Goal: Task Accomplishment & Management: Complete application form

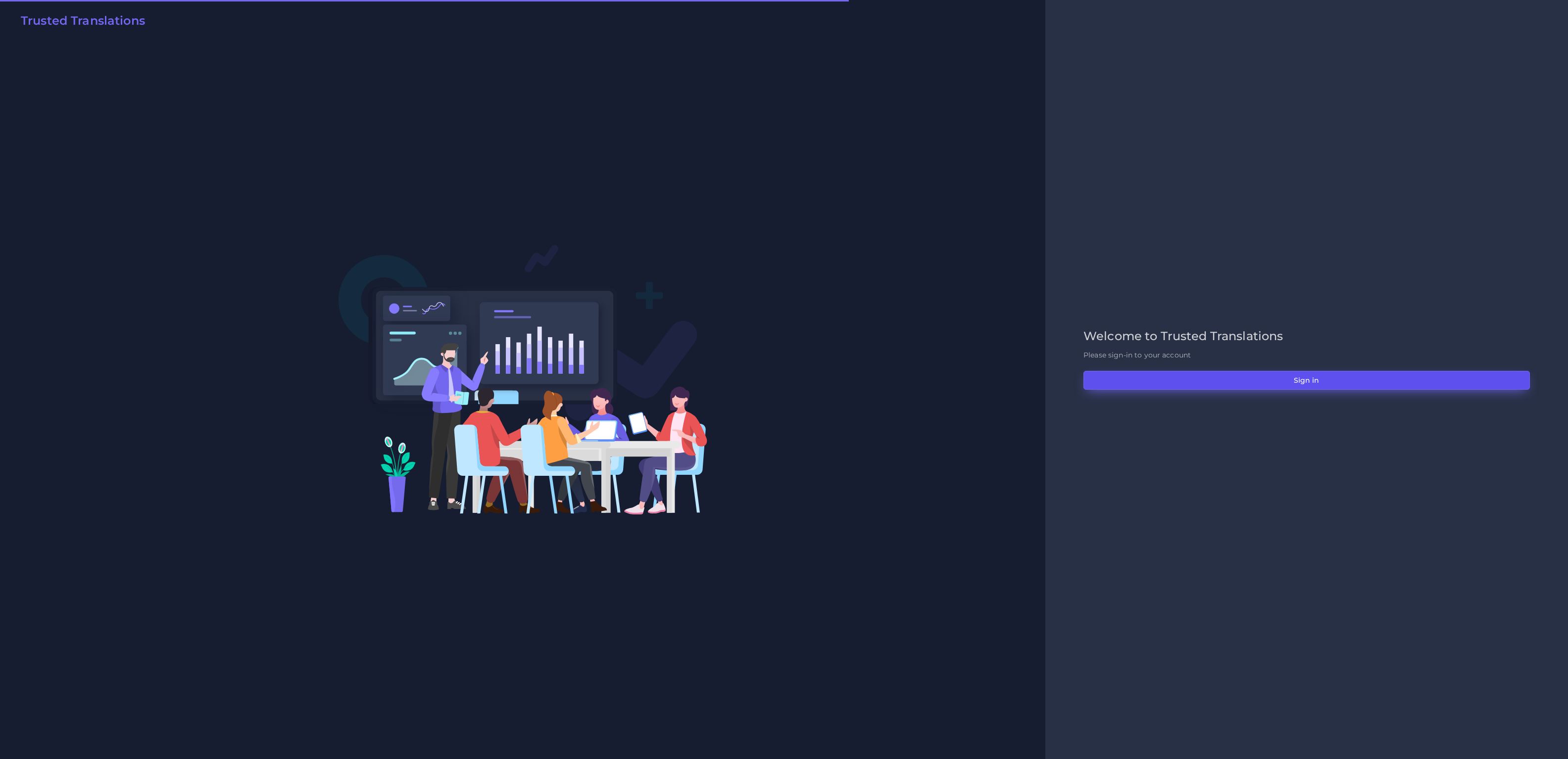
click at [1283, 377] on button "Sign in" at bounding box center [1306, 380] width 446 height 19
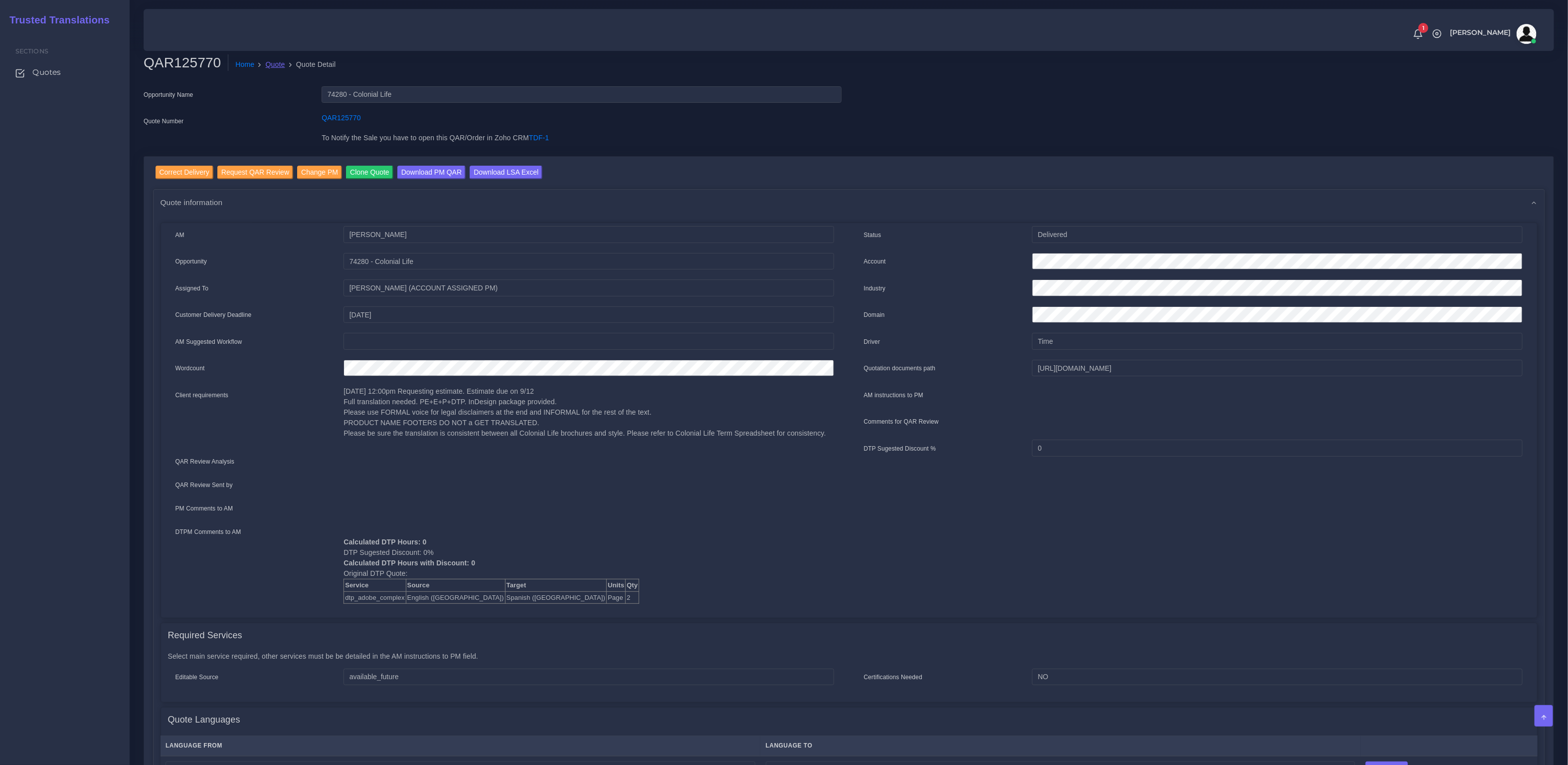
click at [276, 63] on link "Quote" at bounding box center [275, 64] width 20 height 10
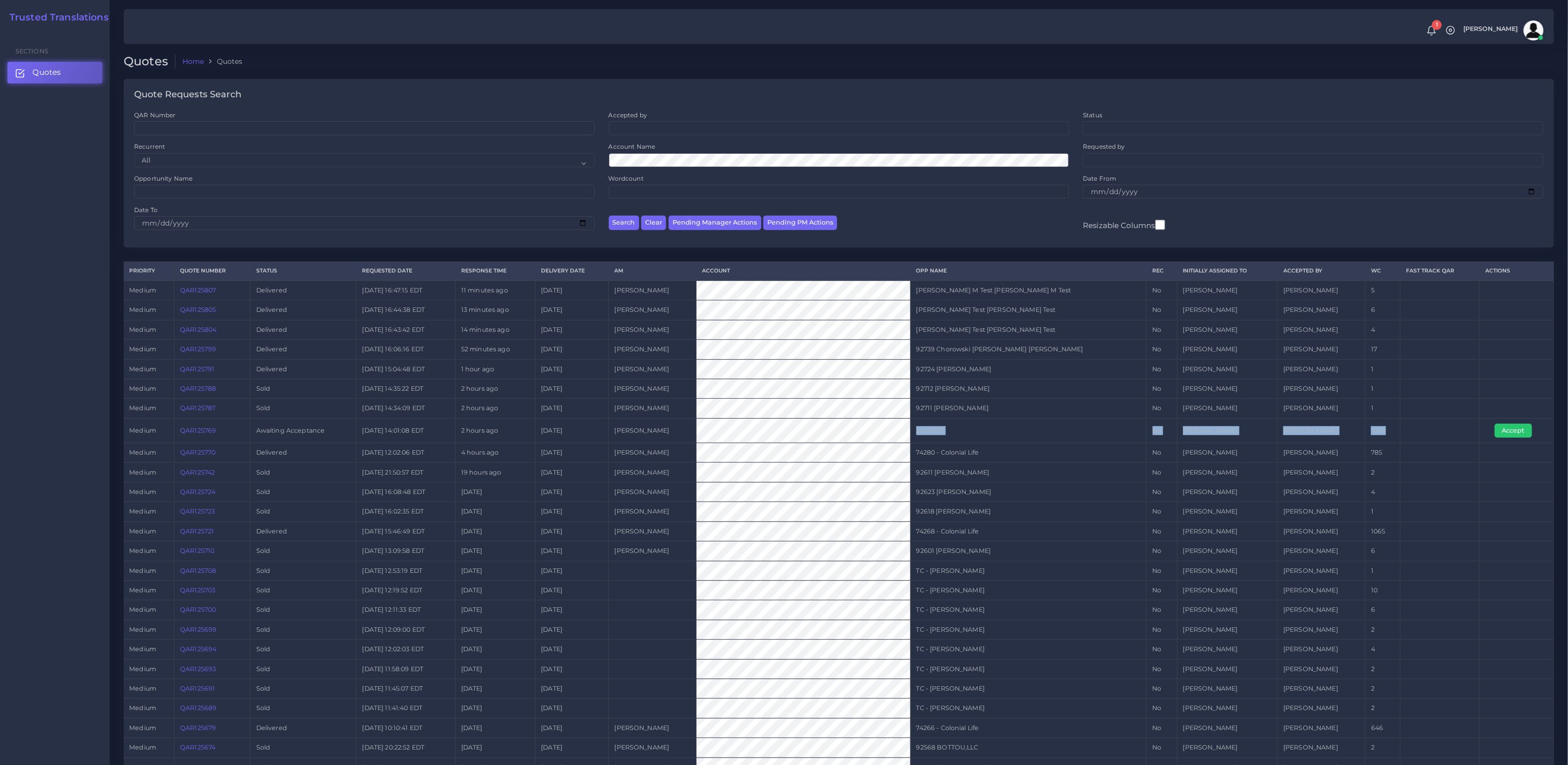
click at [819, 426] on tr "medium QAR125769 Awaiting Acceptance 2025-09-11 14:01:08 EDT 2 hours ago 2025-0…" at bounding box center [839, 430] width 1431 height 25
click at [210, 427] on link "QAR125769" at bounding box center [198, 430] width 36 height 7
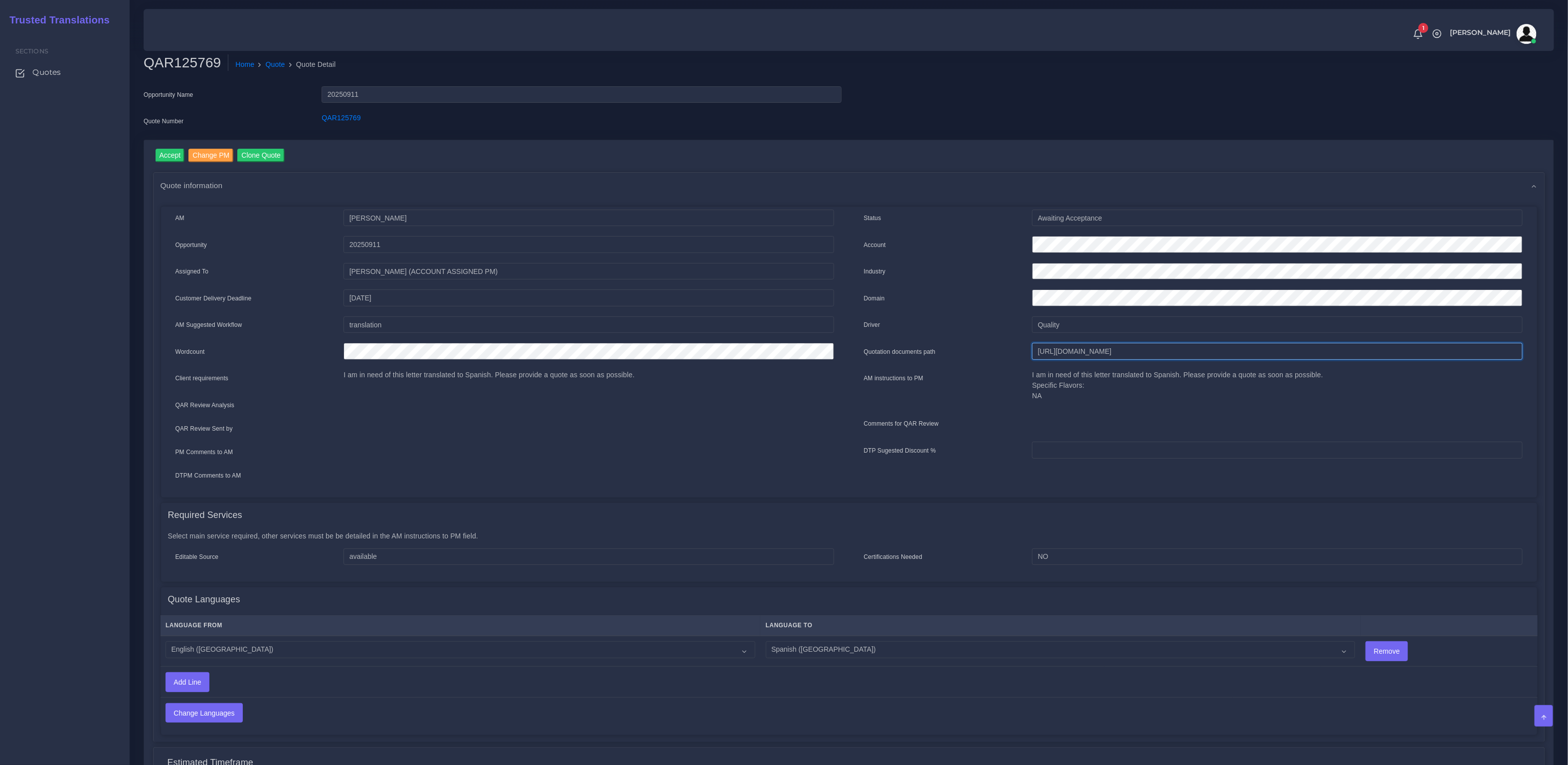
click at [1123, 355] on input "[URL][DOMAIN_NAME]" at bounding box center [1277, 352] width 490 height 17
drag, startPoint x: 378, startPoint y: 127, endPoint x: 65, endPoint y: 66, distance: 318.9
click at [321, 119] on div "QAR125769" at bounding box center [581, 123] width 535 height 20
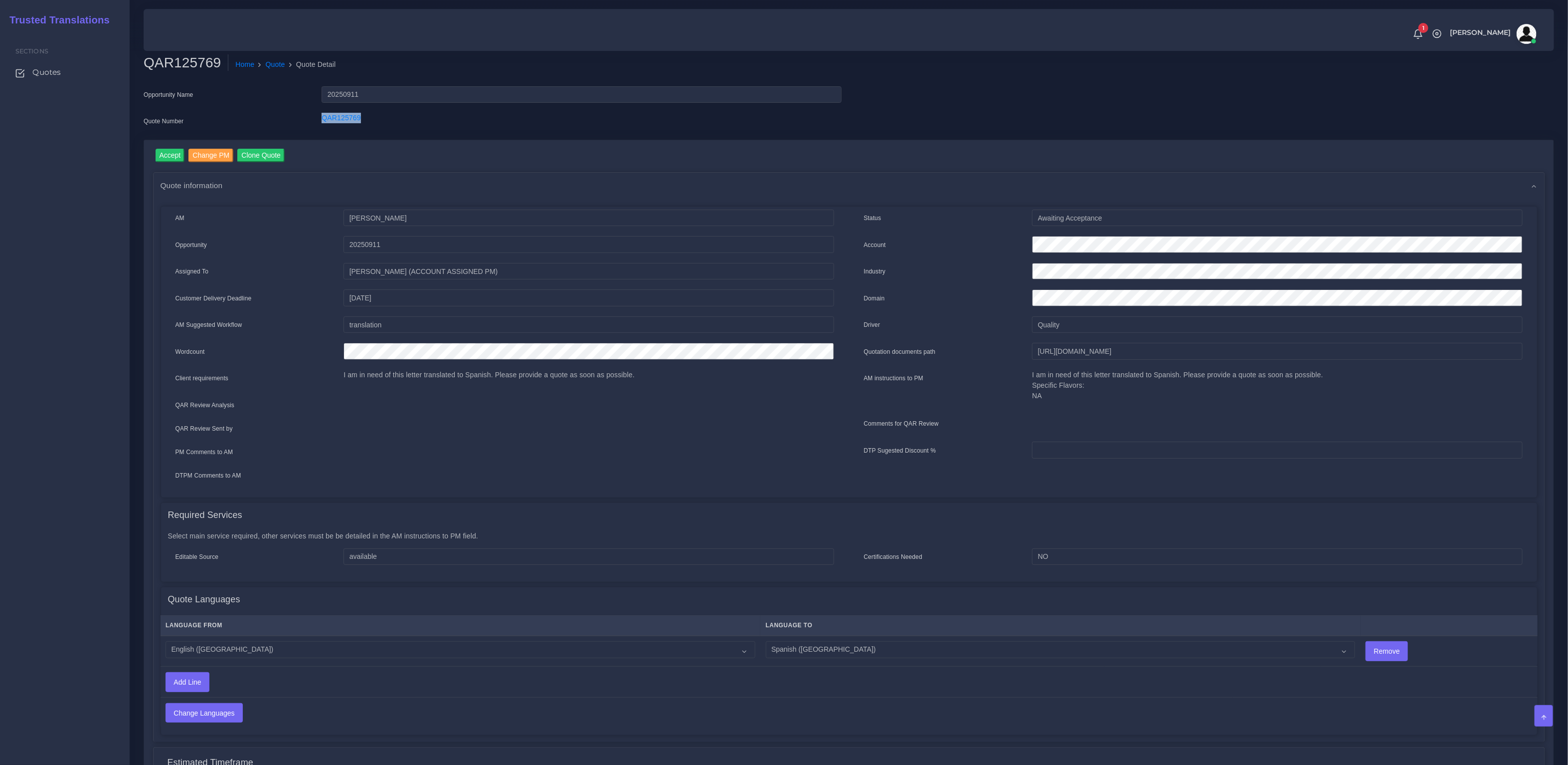
copy link "QAR125769"
click at [182, 156] on input "Accept" at bounding box center [170, 155] width 29 height 13
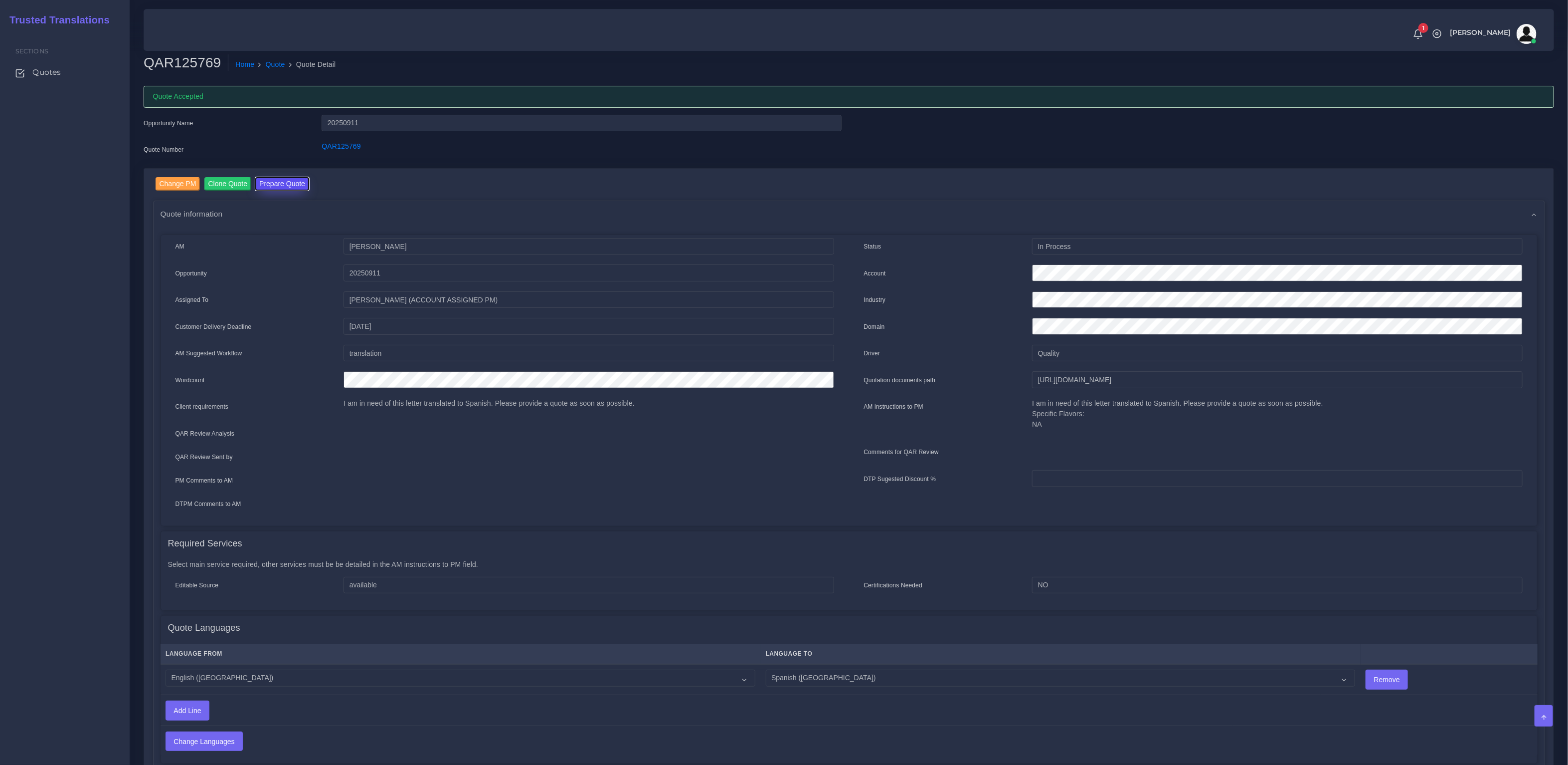
click at [266, 177] on button "Prepare Quote" at bounding box center [282, 184] width 54 height 13
drag, startPoint x: 352, startPoint y: 149, endPoint x: 326, endPoint y: 148, distance: 26.0
click at [326, 148] on div "QAR125769" at bounding box center [581, 151] width 535 height 20
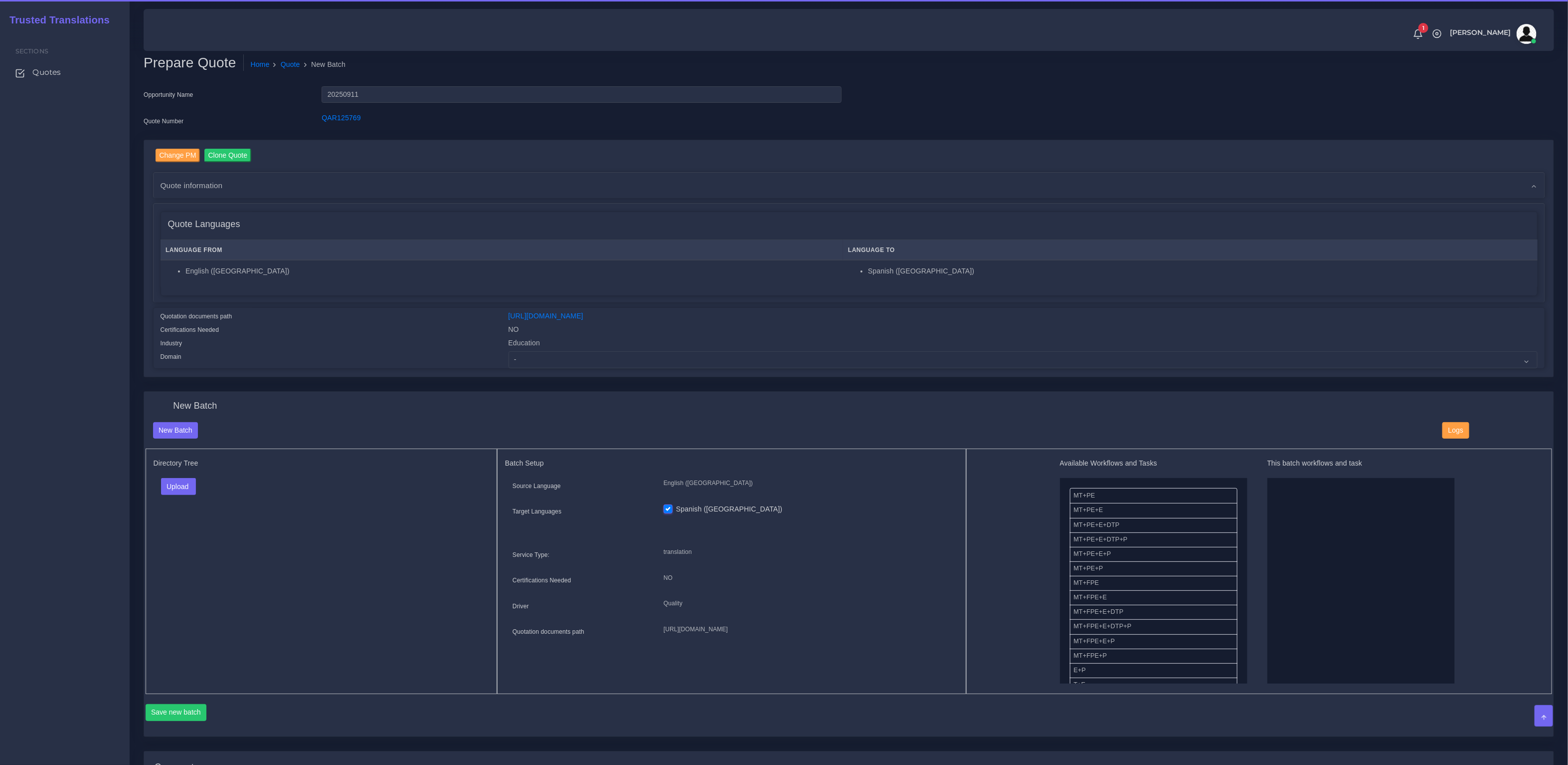
drag, startPoint x: 388, startPoint y: 140, endPoint x: 385, endPoint y: 128, distance: 12.4
click at [388, 139] on div "Opportunity Name 20250911 Quote Number QAR125769 Change PM Clone Quote Quote in…" at bounding box center [849, 518] width 1410 height 865
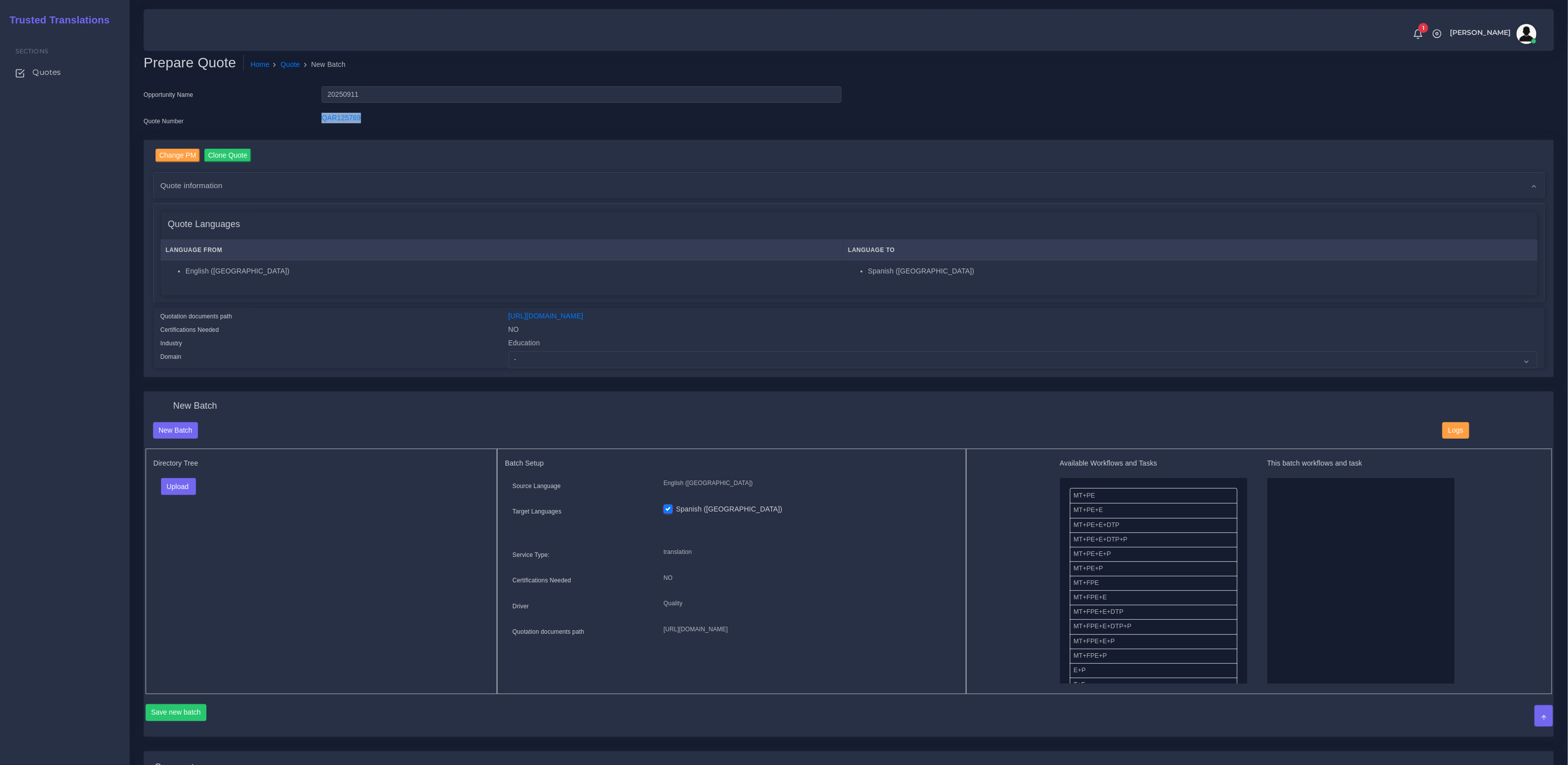
drag, startPoint x: 354, startPoint y: 118, endPoint x: 311, endPoint y: 118, distance: 43.0
click at [311, 118] on div "Quote Number QAR125769" at bounding box center [492, 123] width 713 height 20
copy div "QAR125769"
click at [308, 534] on div "Directory Tree Upload Folder Files un/check all" at bounding box center [321, 571] width 352 height 245
click at [186, 490] on button "Upload" at bounding box center [179, 486] width 36 height 17
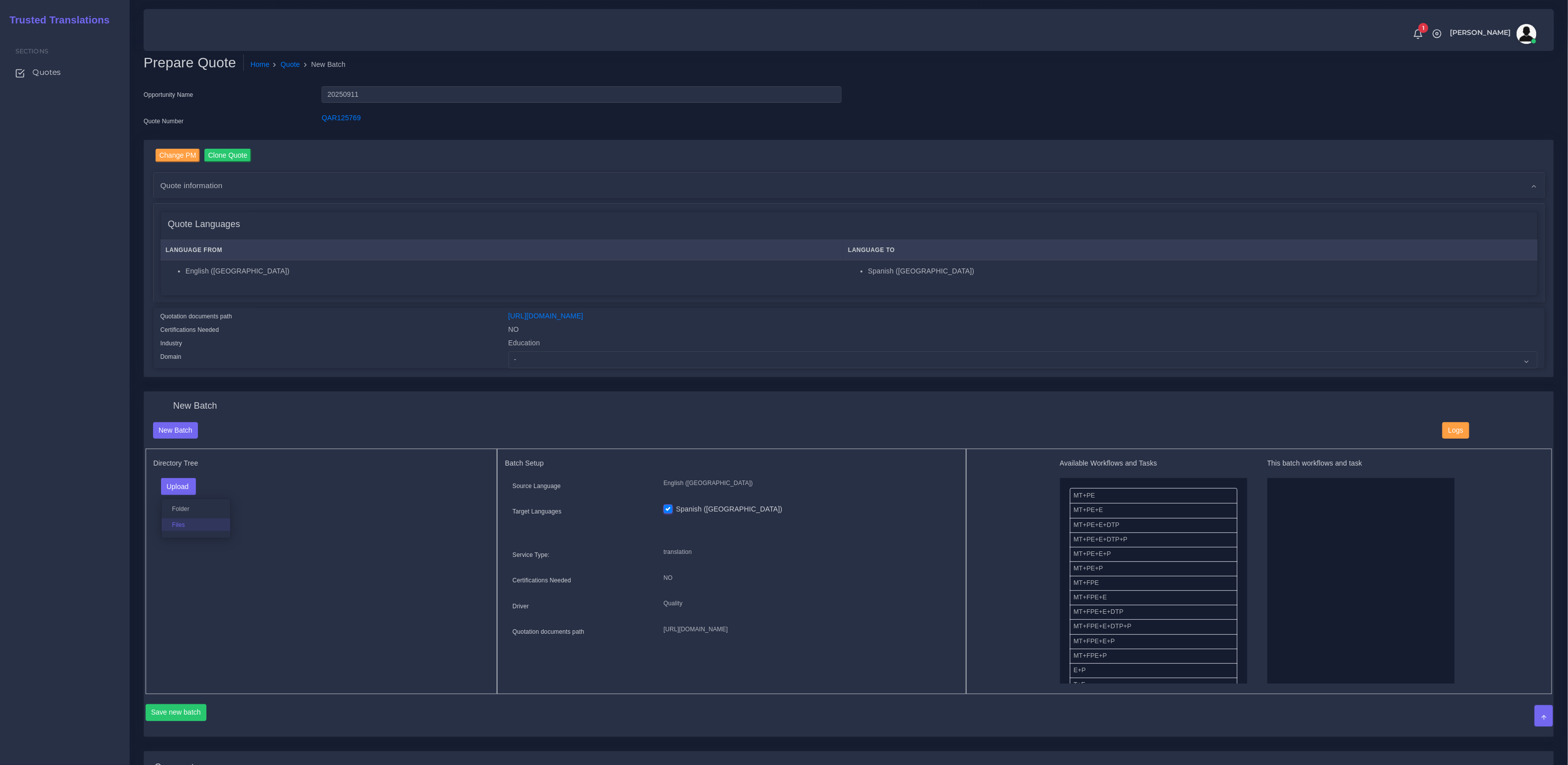
click at [188, 524] on label "Files" at bounding box center [196, 525] width 69 height 12
drag, startPoint x: 1112, startPoint y: 496, endPoint x: 1163, endPoint y: 528, distance: 60.2
drag, startPoint x: 1215, startPoint y: 525, endPoint x: 1293, endPoint y: 535, distance: 78.6
drag, startPoint x: 1117, startPoint y: 479, endPoint x: 1329, endPoint y: 514, distance: 214.9
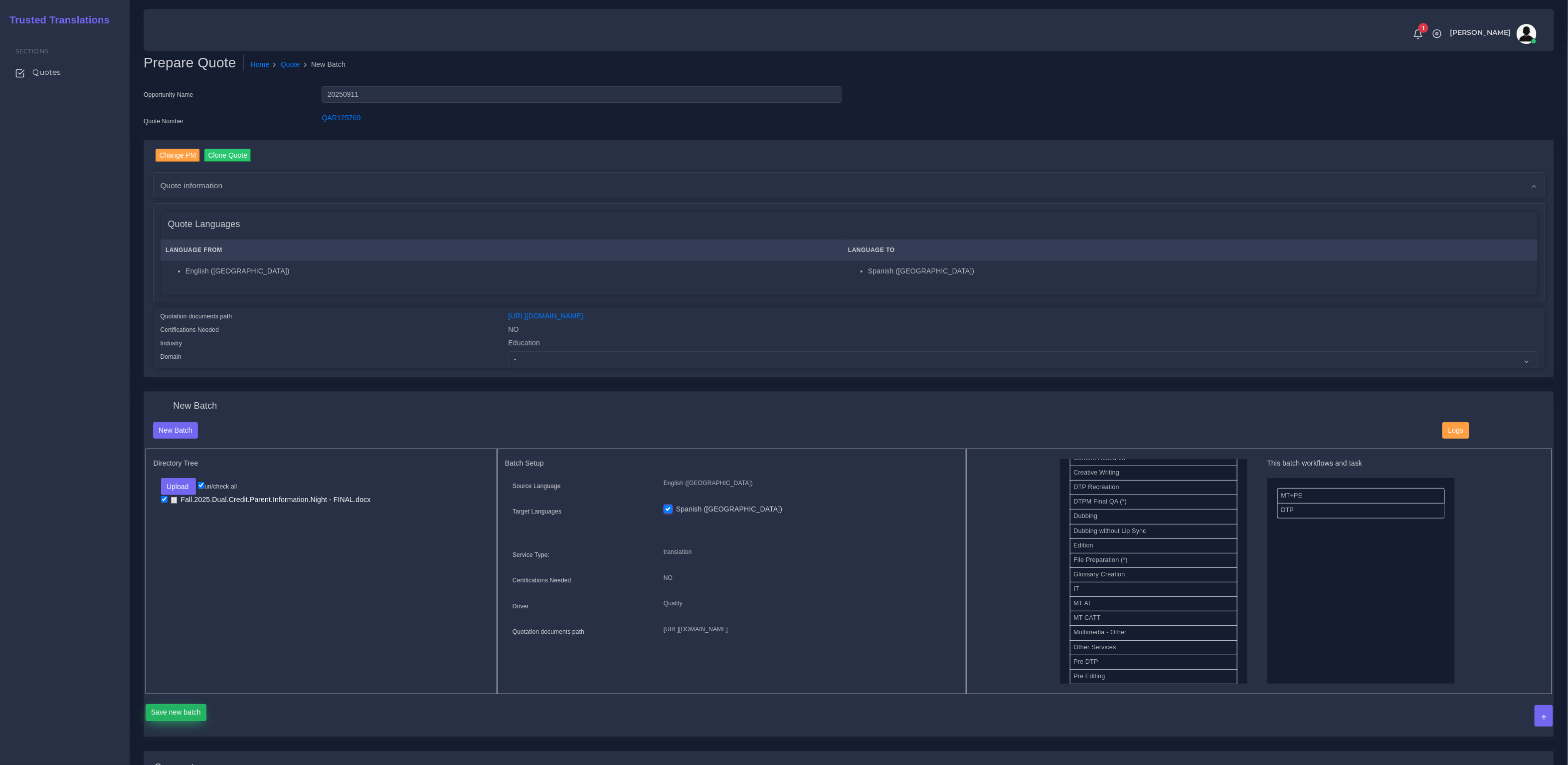
click at [189, 714] on button "Save new batch" at bounding box center [176, 712] width 61 height 17
click at [567, 351] on select "- Advertising and Media Agriculture, Forestry and Fishing Architecture, Buildin…" at bounding box center [1023, 359] width 1029 height 17
select select "Education"
click at [508, 351] on select "- Advertising and Media Agriculture, Forestry and Fishing Architecture, Buildin…" at bounding box center [1023, 359] width 1029 height 17
click at [177, 717] on button "Save changes" at bounding box center [173, 712] width 56 height 17
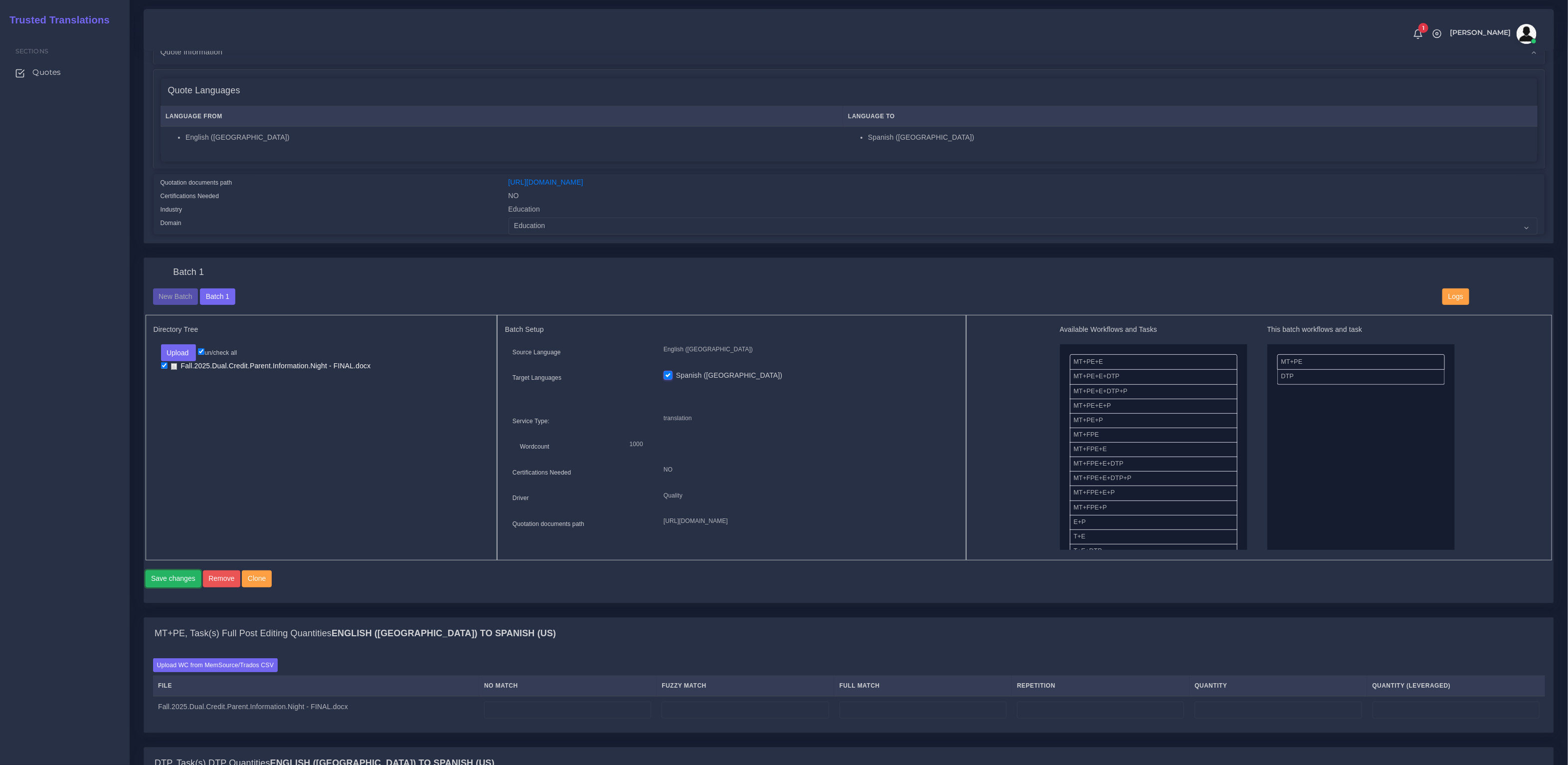
scroll to position [174, 0]
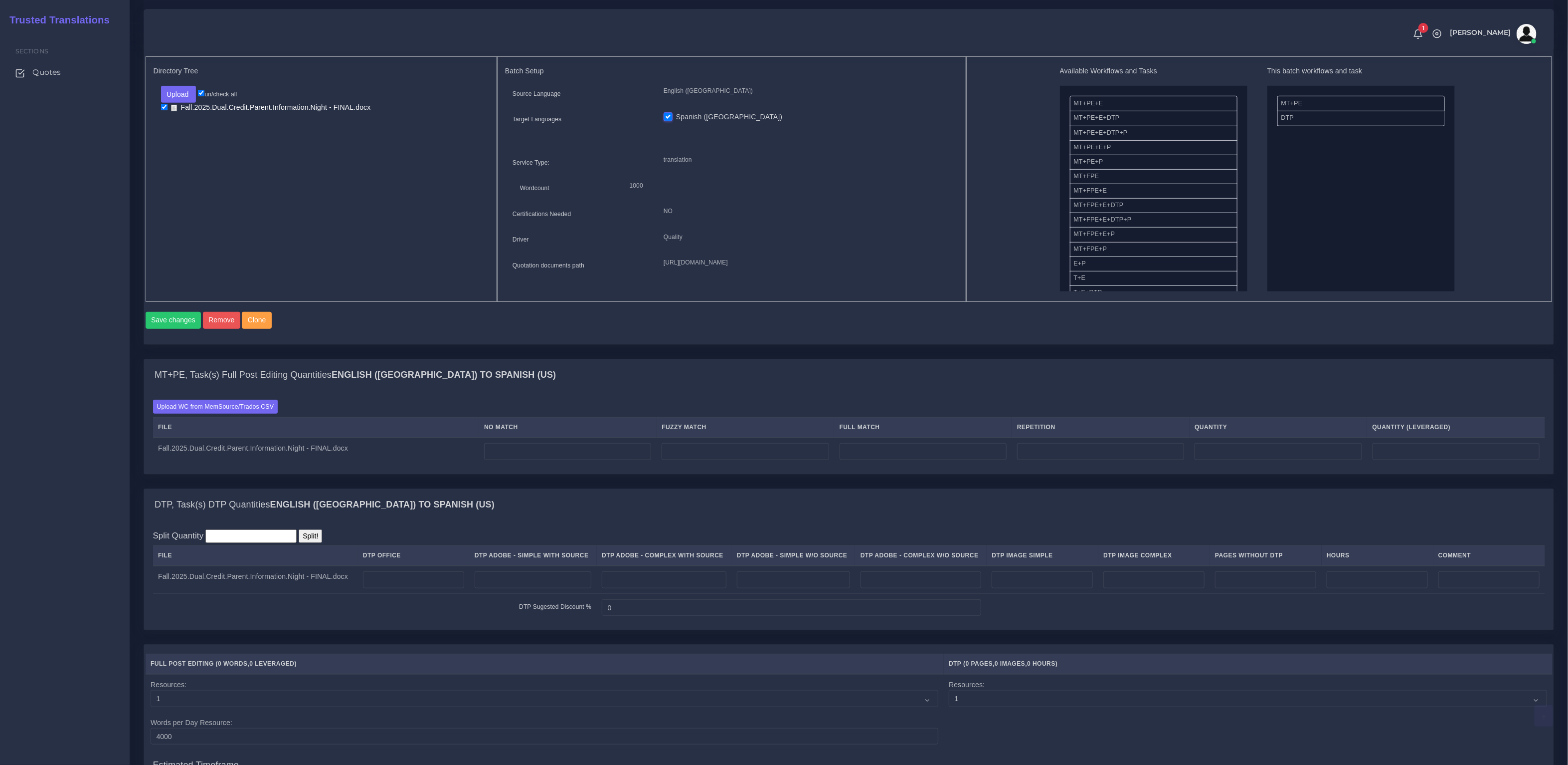
scroll to position [549, 0]
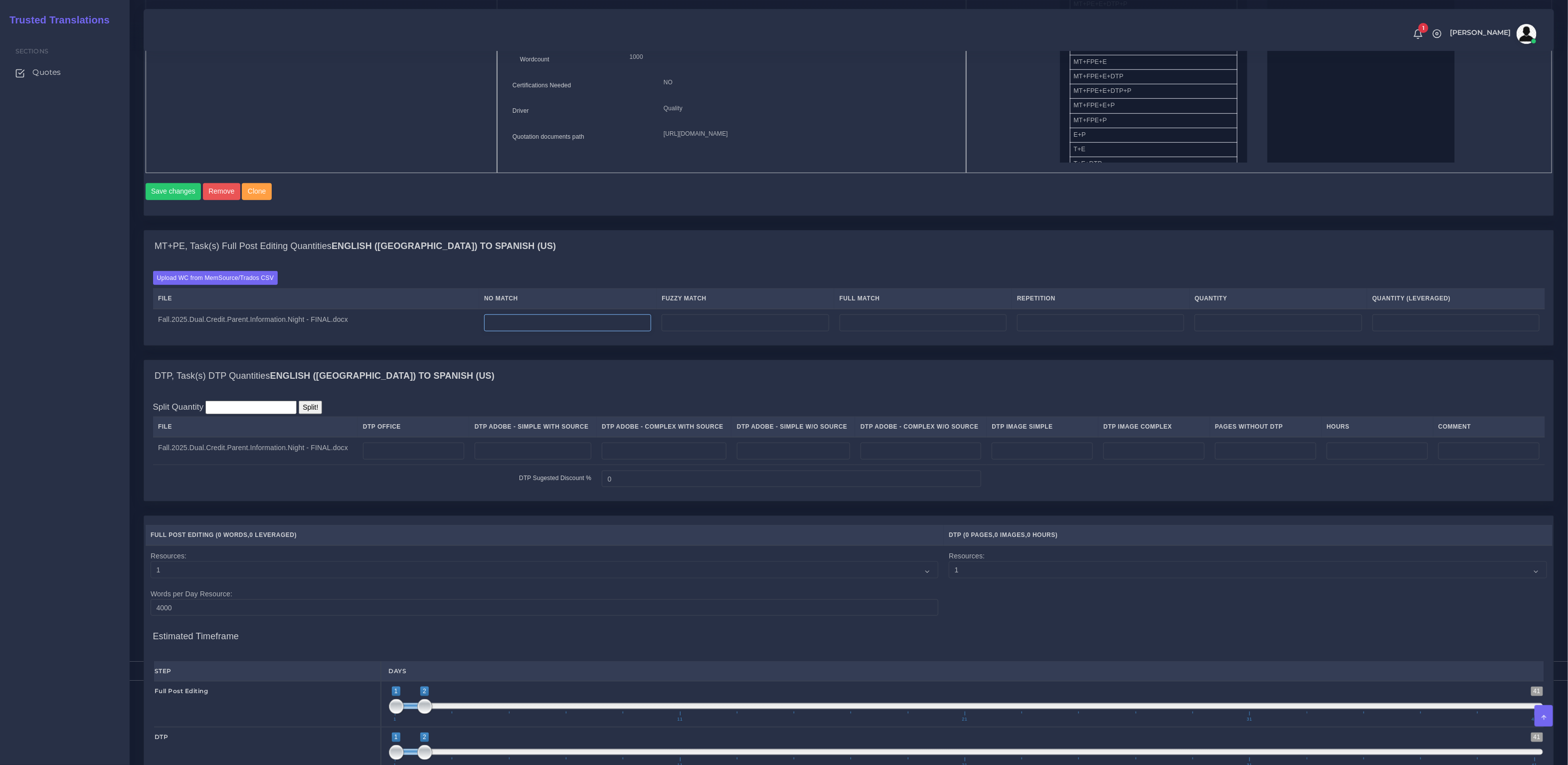
click at [537, 331] on input "number" at bounding box center [568, 323] width 167 height 17
type input "248"
click at [413, 451] on input "number" at bounding box center [413, 451] width 101 height 17
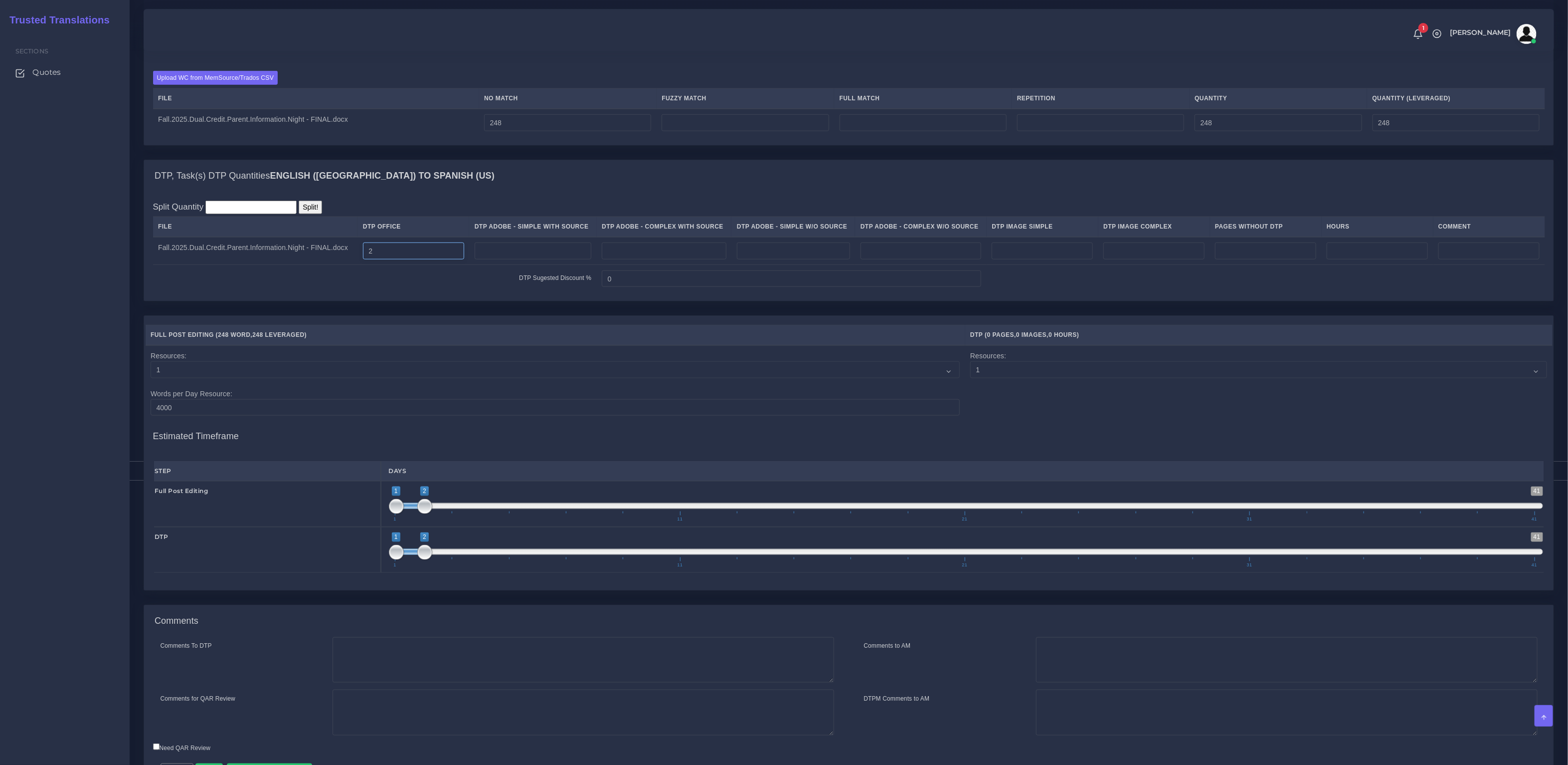
scroll to position [816, 0]
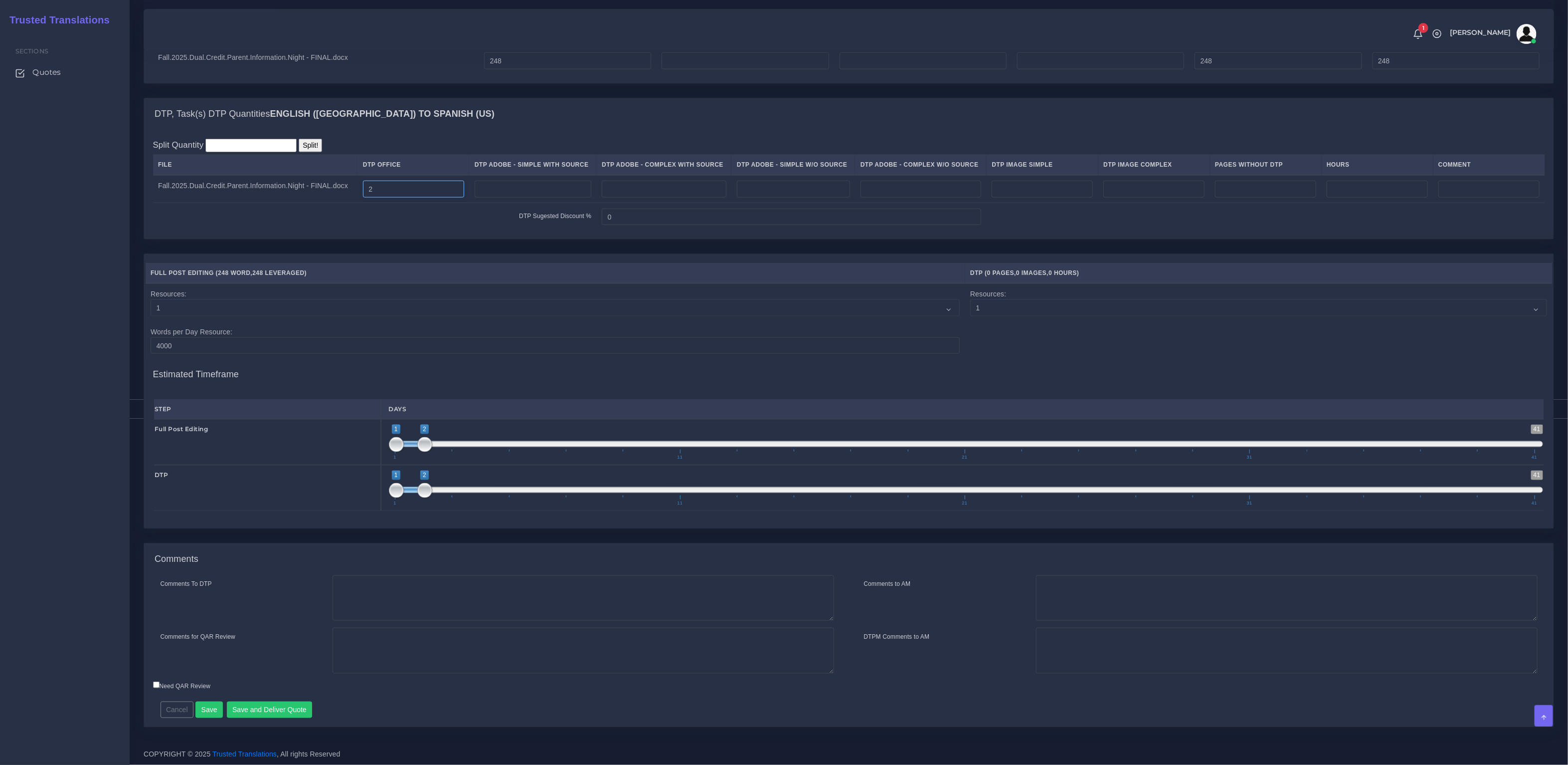
type input "2"
click at [267, 700] on div "Cancel Save Save and Deliver Quote Remember to fill in the estimated time for e…" at bounding box center [675, 706] width 1044 height 25
click at [266, 705] on button "Save and Deliver Quote" at bounding box center [270, 710] width 86 height 17
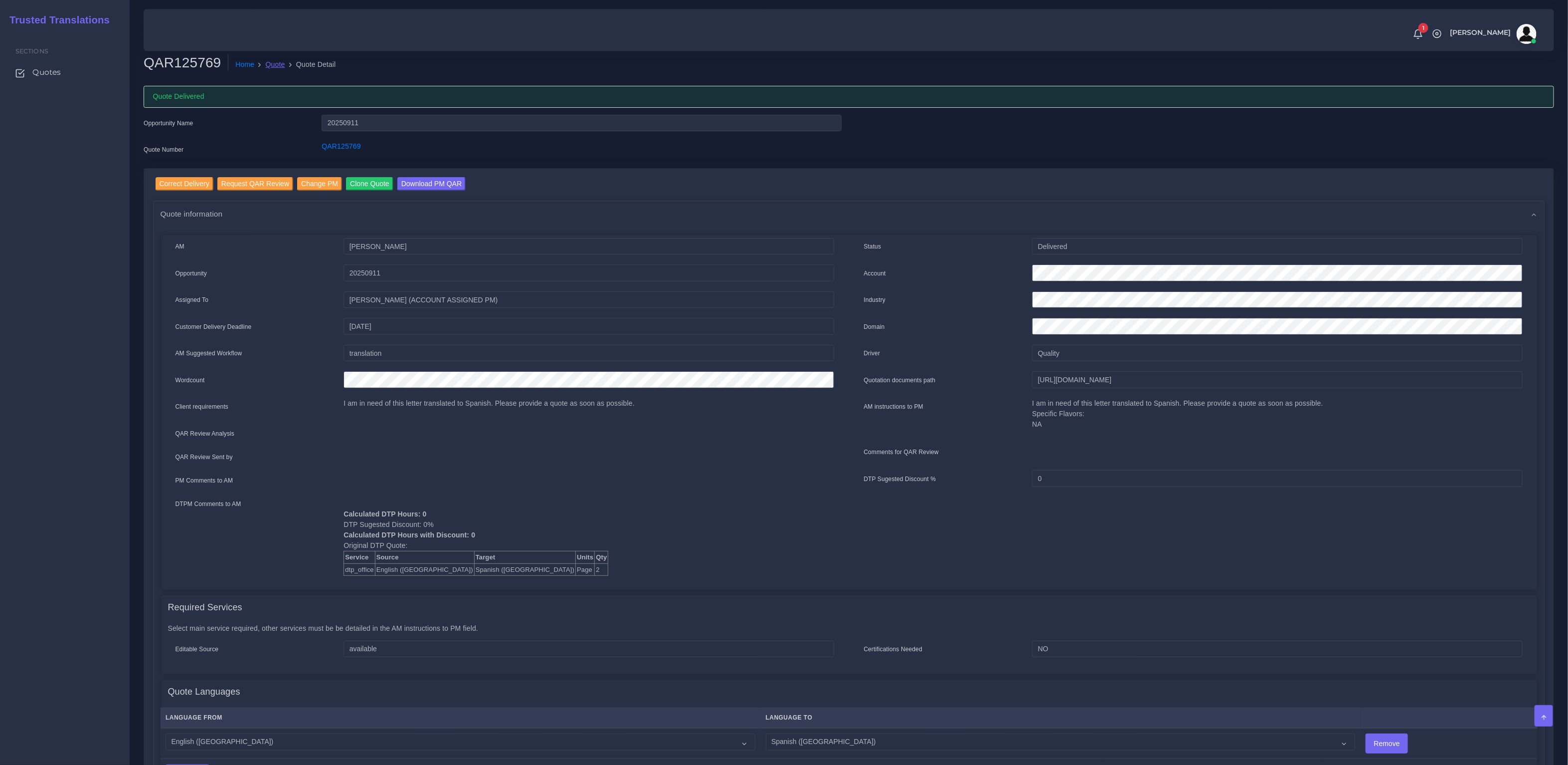
click at [277, 66] on link "Quote" at bounding box center [275, 64] width 20 height 10
